Goal: Transaction & Acquisition: Book appointment/travel/reservation

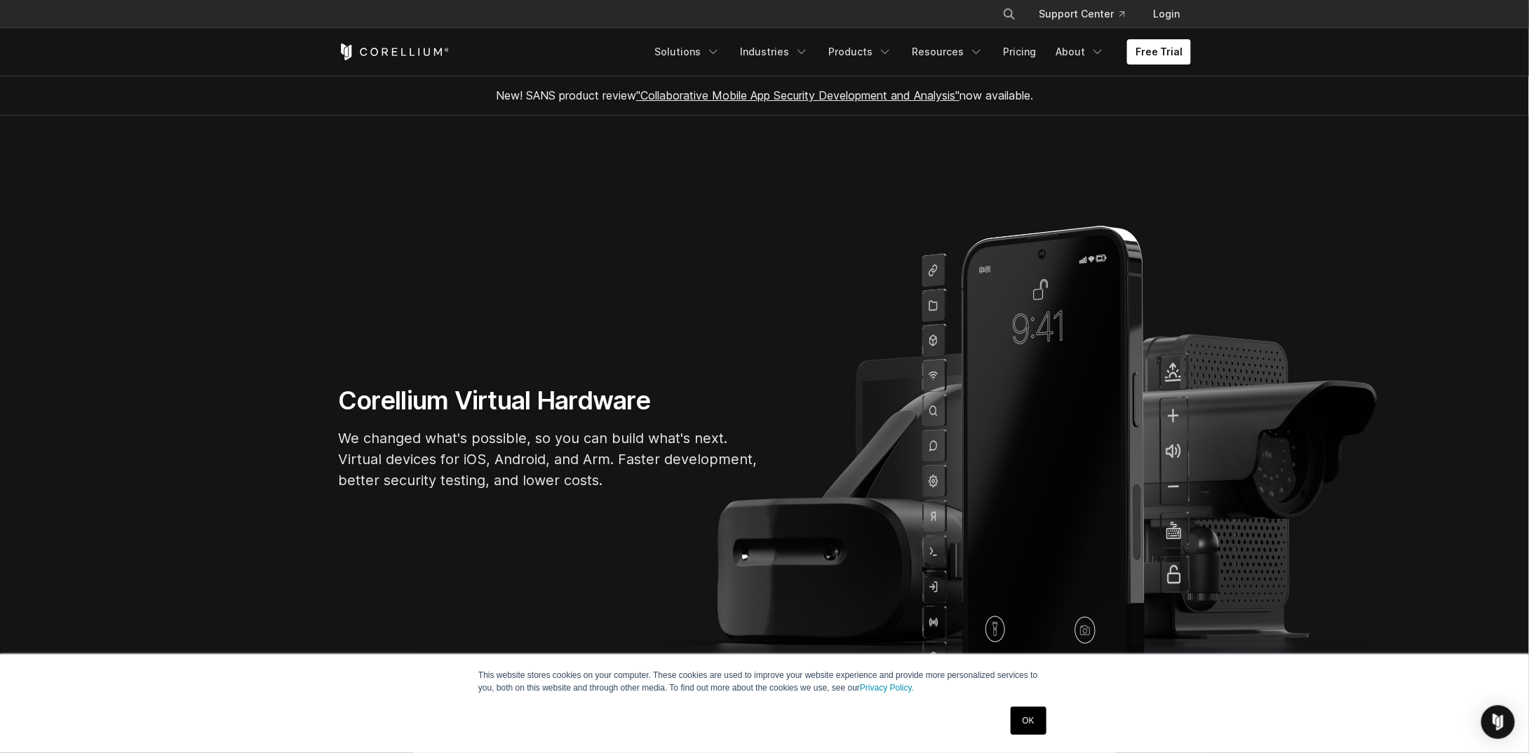
click at [638, 285] on section "Corellium Virtual Hardware We changed what's possible, so you can build what's …" at bounding box center [764, 443] width 1529 height 655
click at [1152, 53] on link "Free Trial" at bounding box center [1159, 51] width 64 height 25
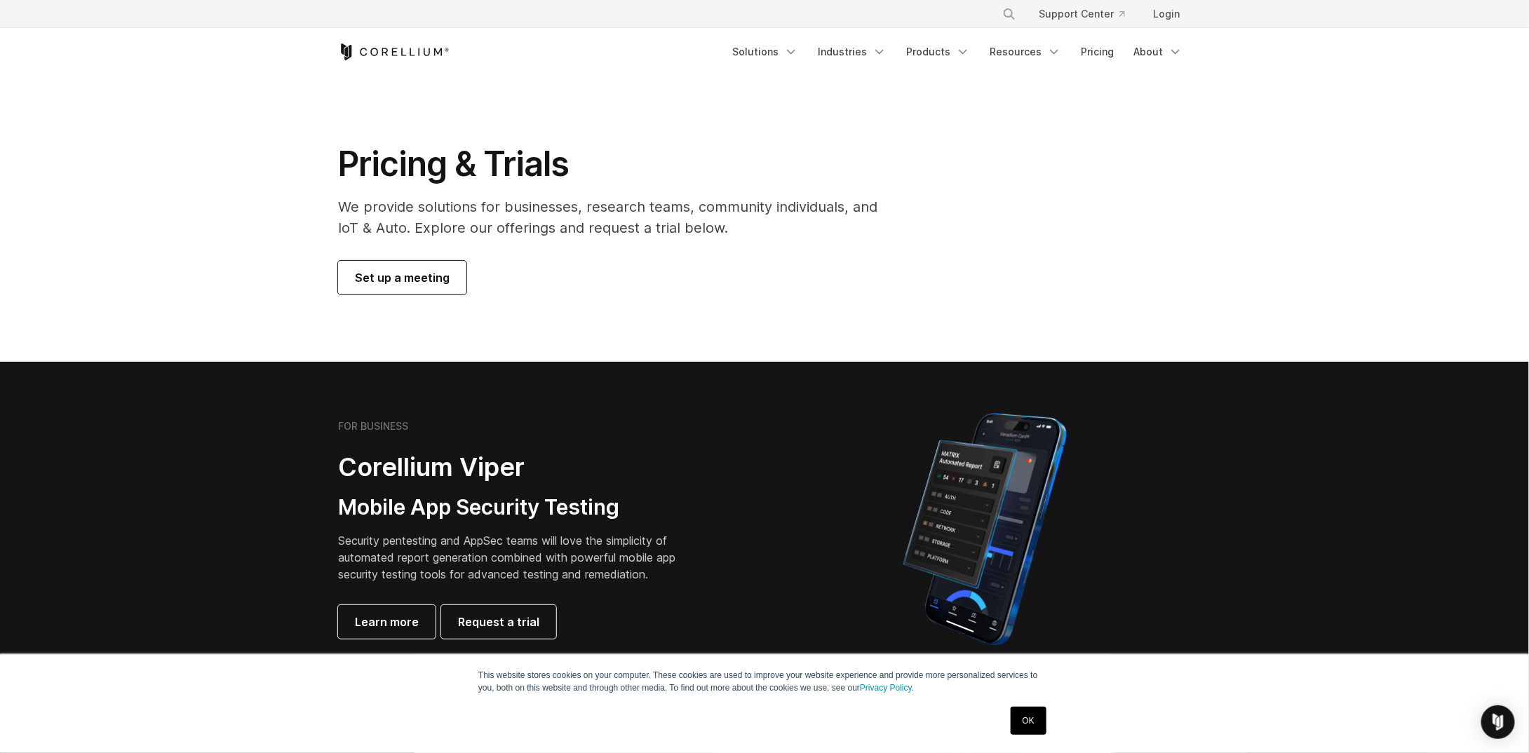
click at [424, 283] on span "Set up a meeting" at bounding box center [402, 277] width 95 height 17
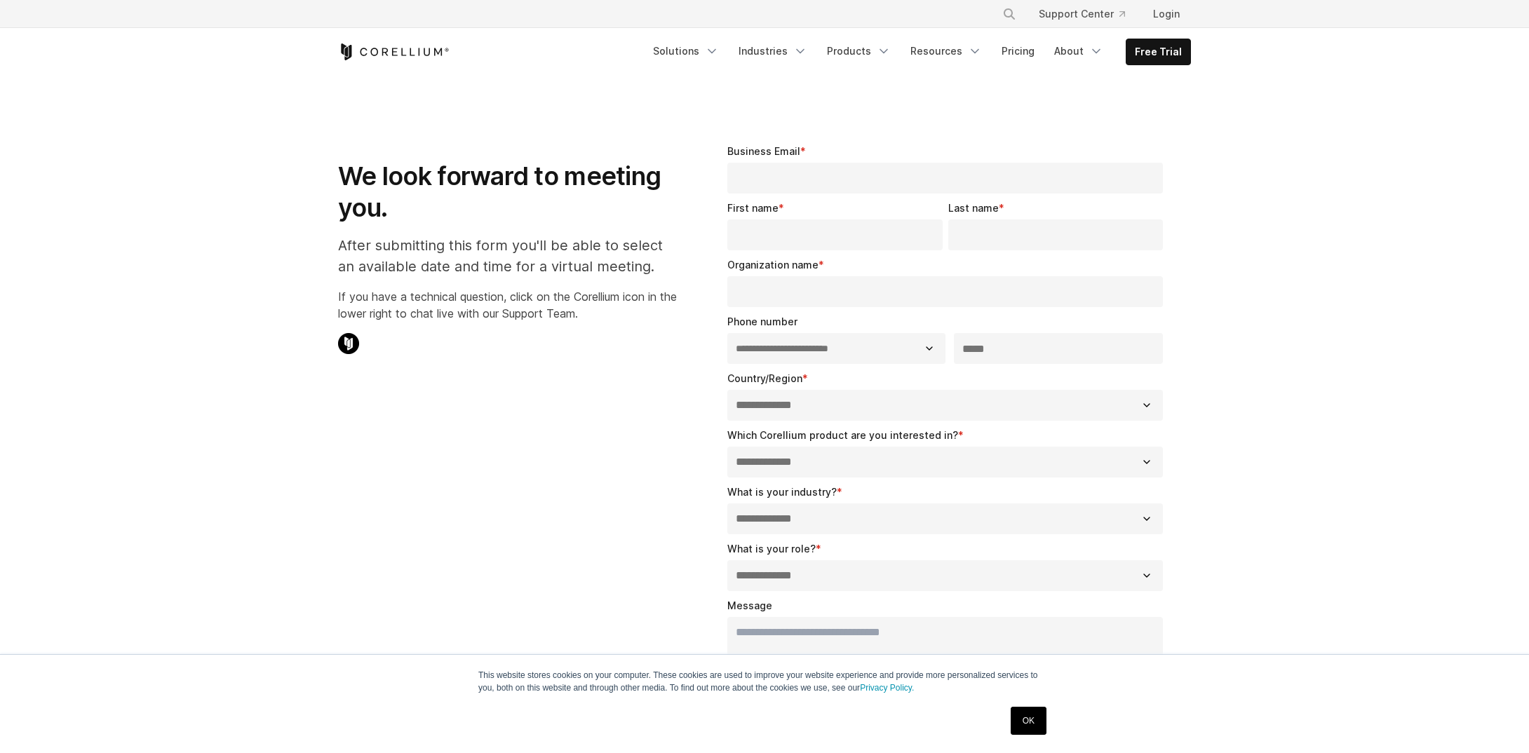
select select "**"
click at [850, 54] on link "Products" at bounding box center [858, 51] width 81 height 25
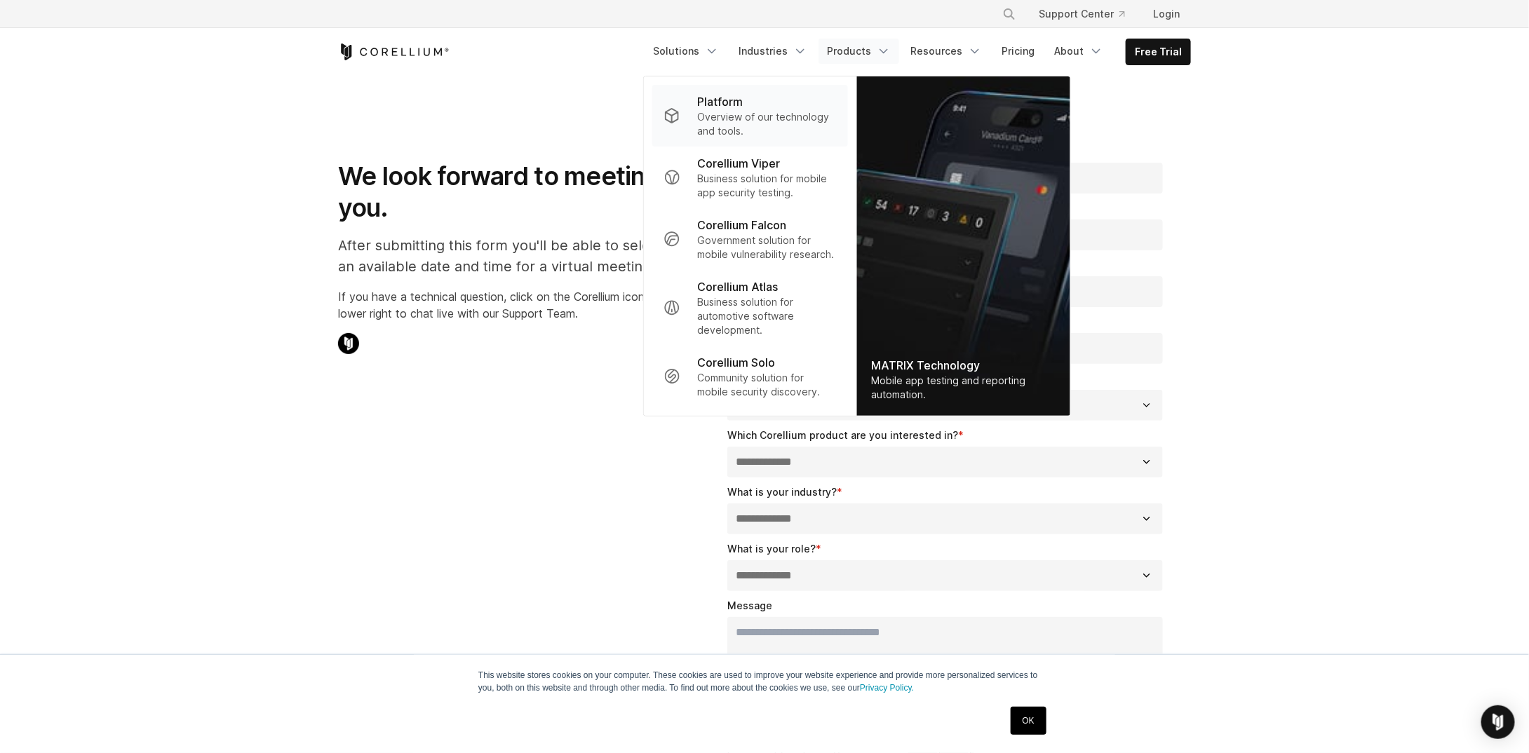
click at [763, 120] on p "Overview of our technology and tools." at bounding box center [767, 124] width 140 height 28
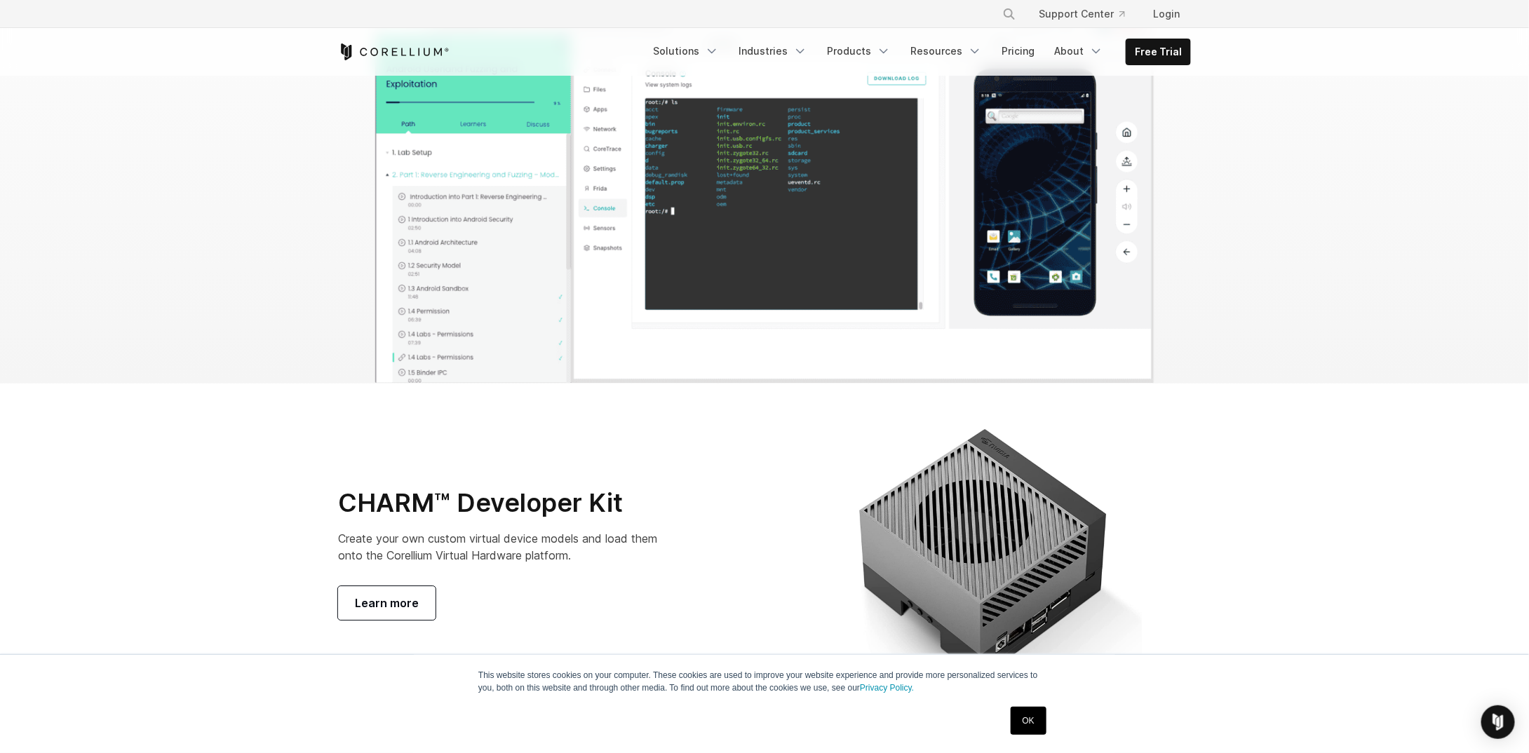
scroll to position [4699, 0]
